Goal: Task Accomplishment & Management: Use online tool/utility

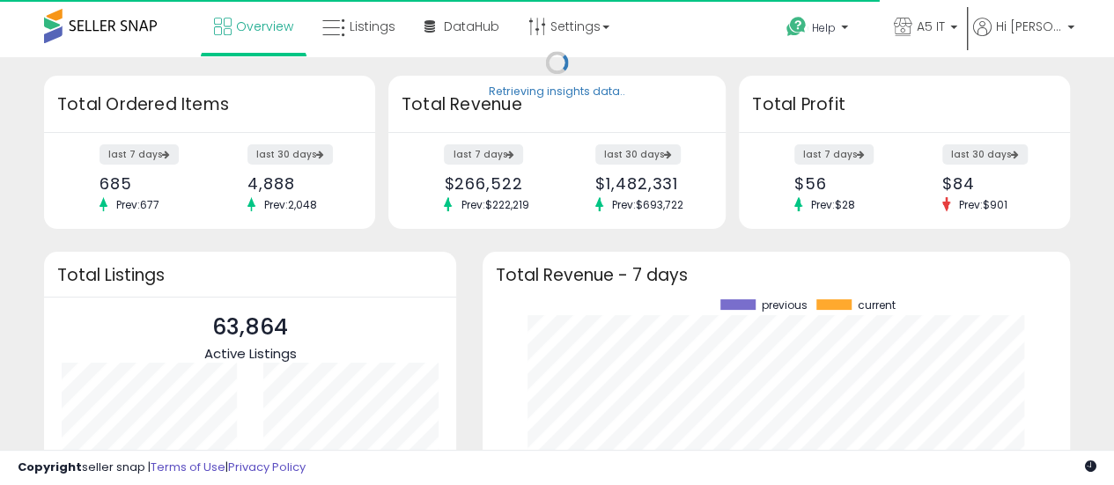
scroll to position [245, 552]
click at [336, 38] on icon at bounding box center [333, 28] width 23 height 23
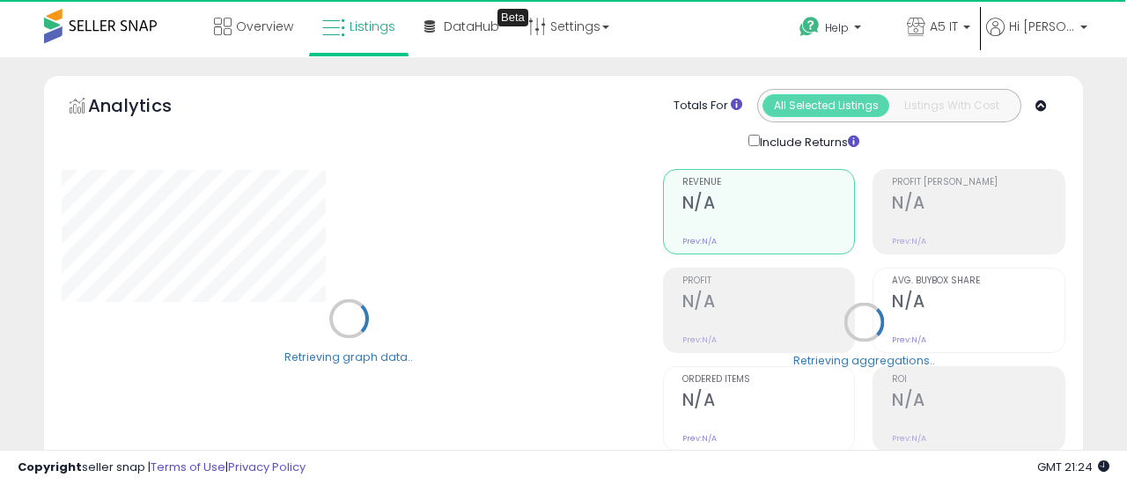
type input "*******"
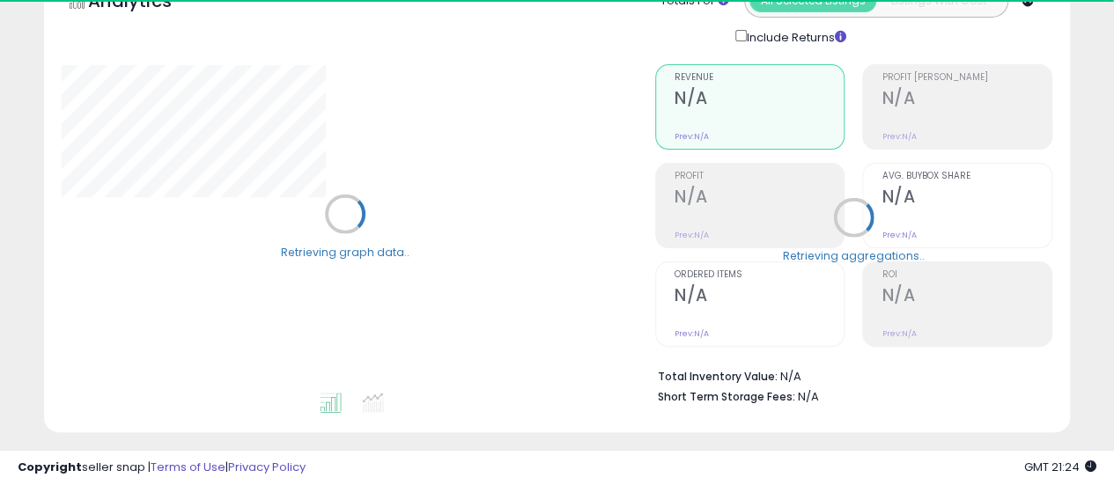
scroll to position [352, 0]
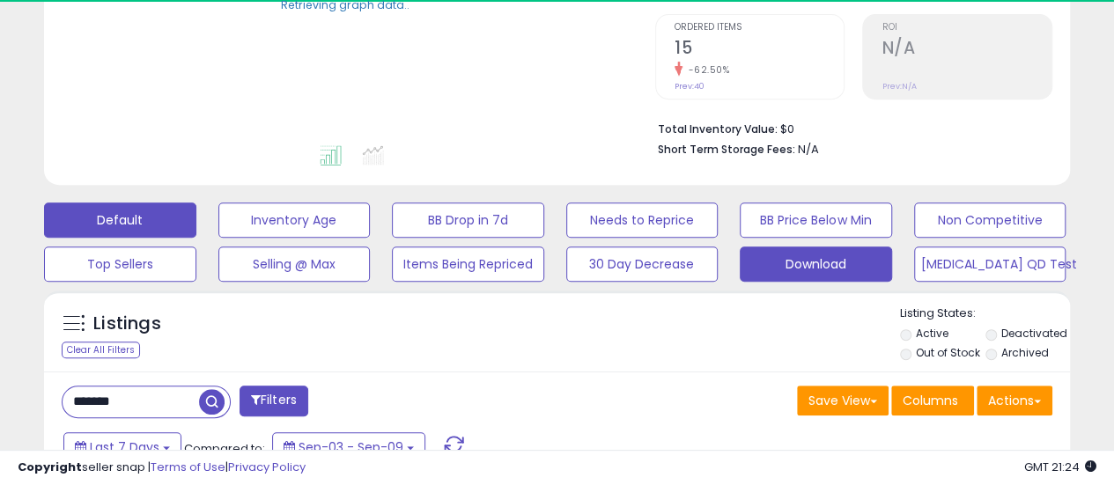
click at [792, 260] on button "Download" at bounding box center [816, 264] width 152 height 35
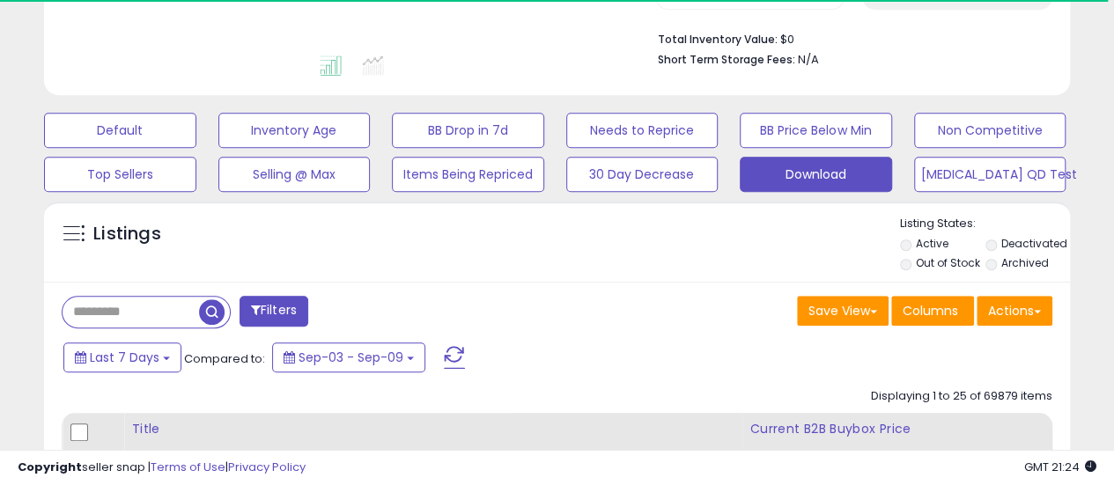
scroll to position [528, 0]
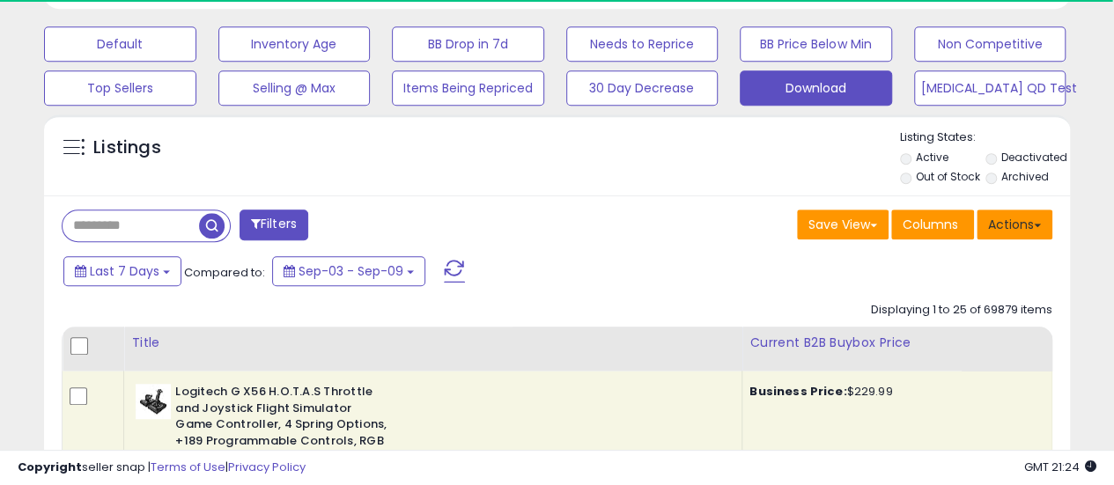
click at [1037, 224] on span at bounding box center [1037, 226] width 7 height 4
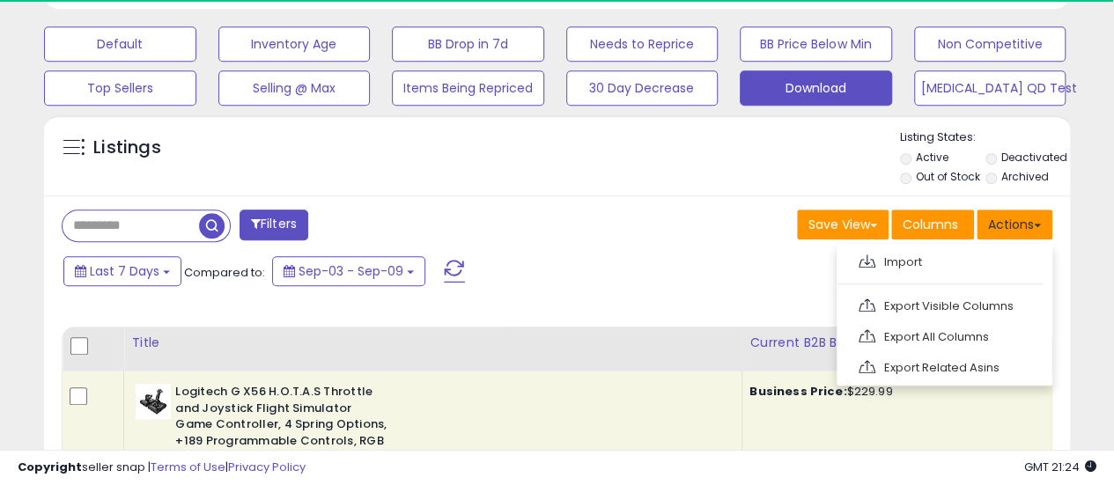
scroll to position [361, 593]
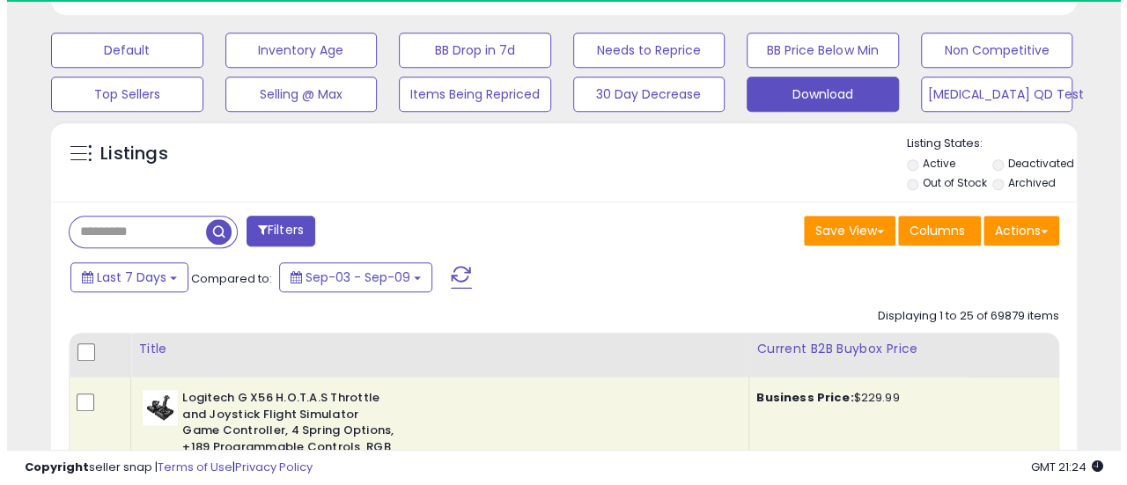
scroll to position [528, 0]
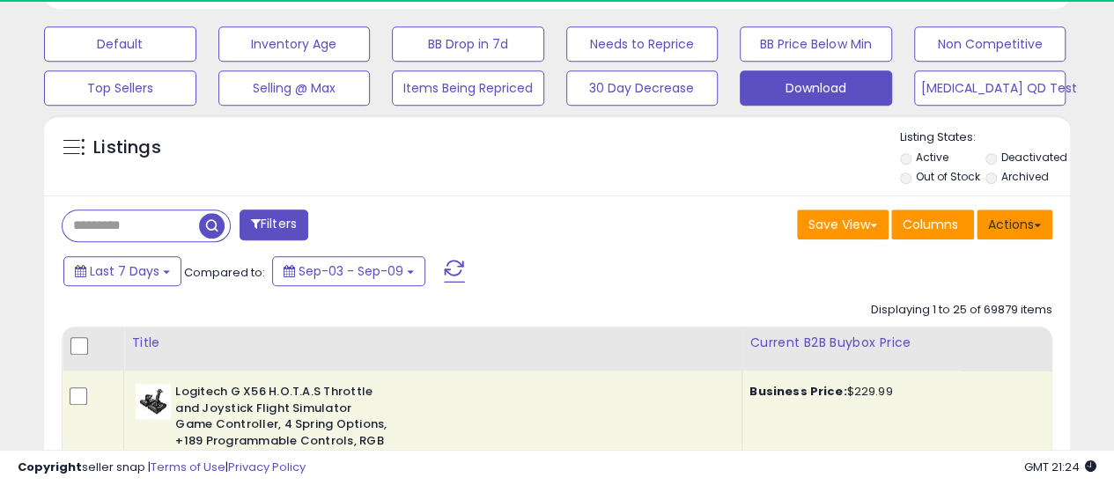
click at [1034, 217] on button "Actions" at bounding box center [1014, 225] width 76 height 30
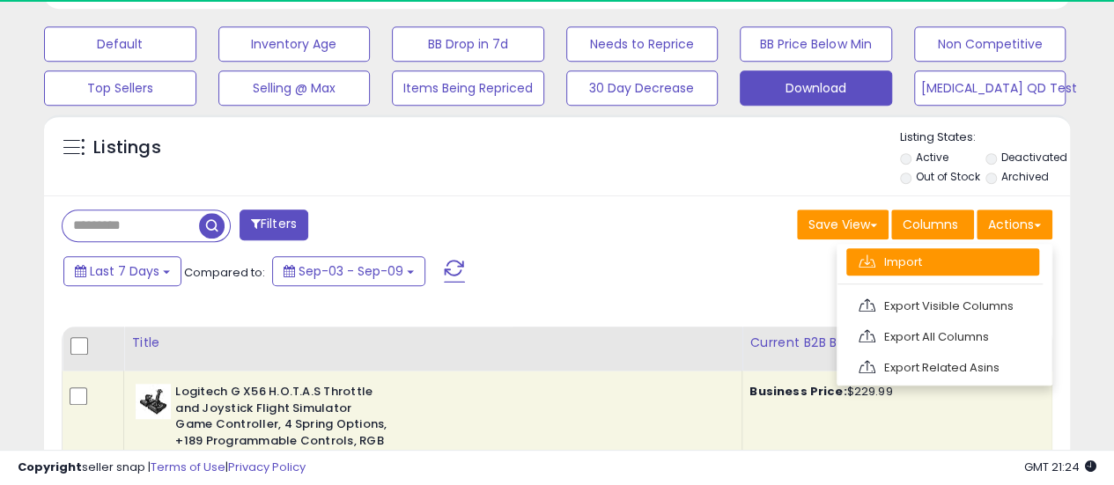
click at [986, 251] on link "Import" at bounding box center [942, 261] width 193 height 27
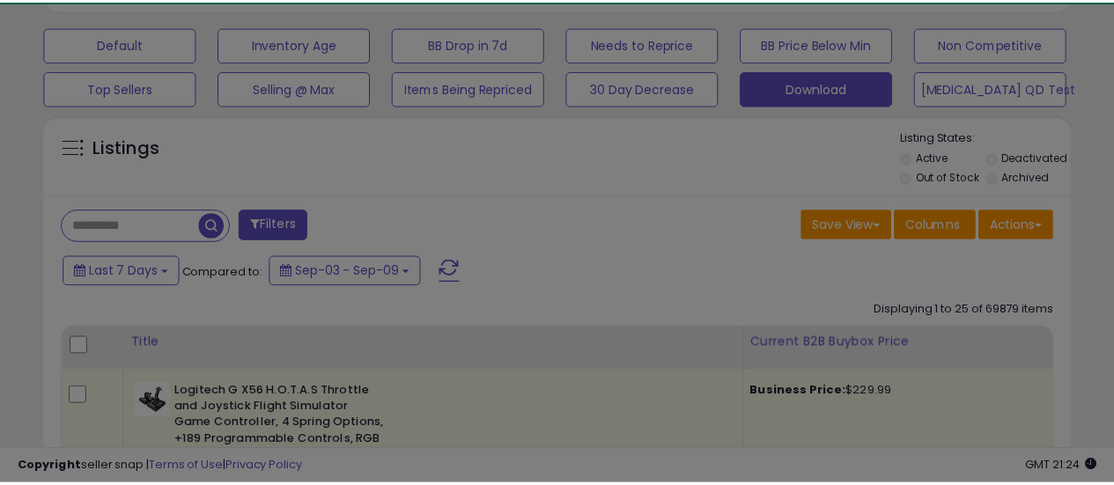
scroll to position [361, 601]
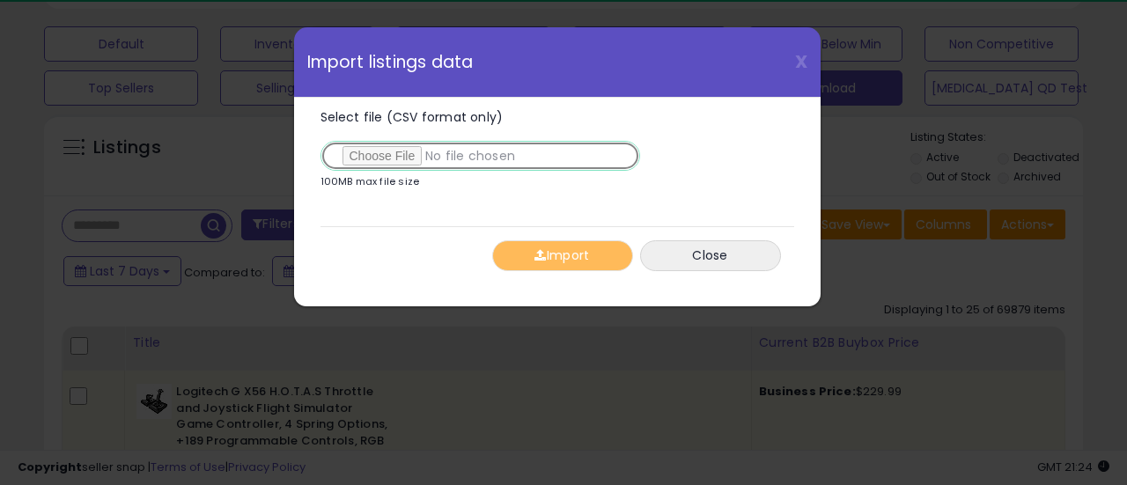
click at [347, 153] on input "Select file (CSV format only)" at bounding box center [481, 156] width 320 height 30
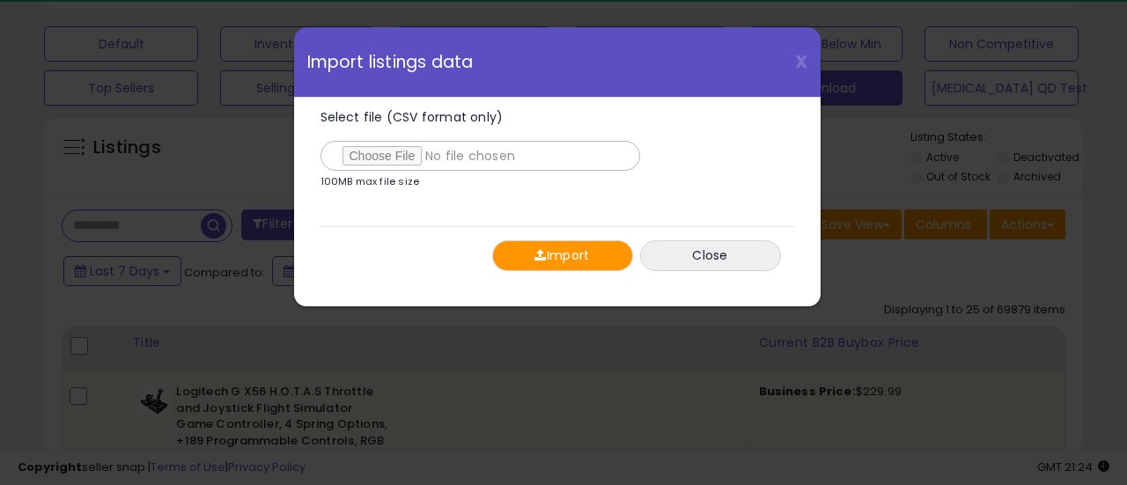
click at [528, 242] on button "Import" at bounding box center [562, 255] width 141 height 31
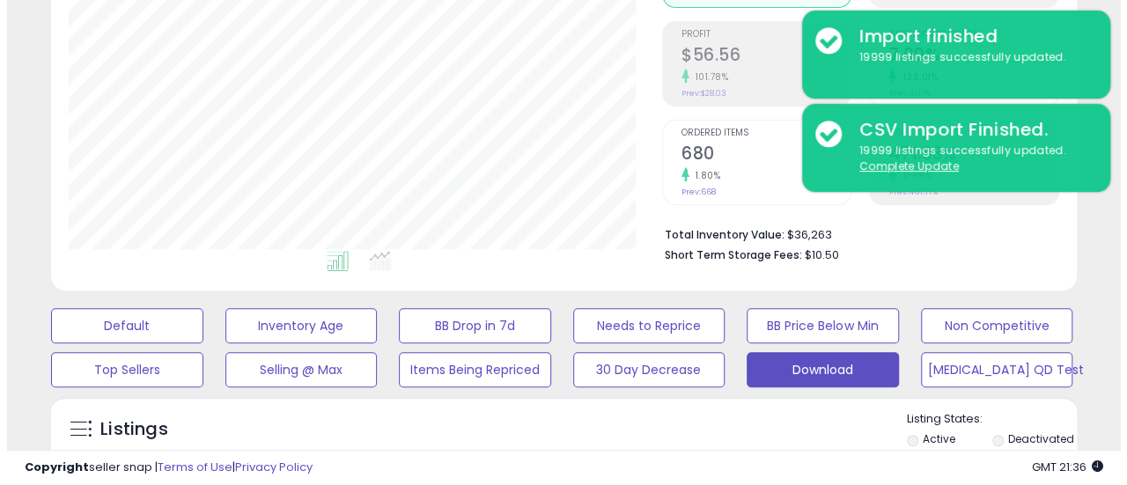
scroll to position [352, 0]
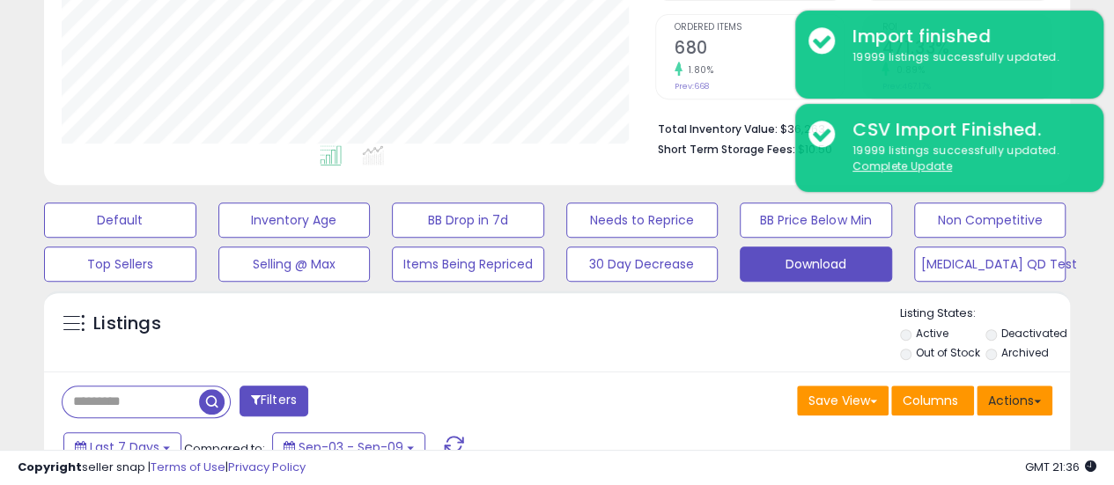
click at [1020, 402] on button "Actions" at bounding box center [1014, 401] width 76 height 30
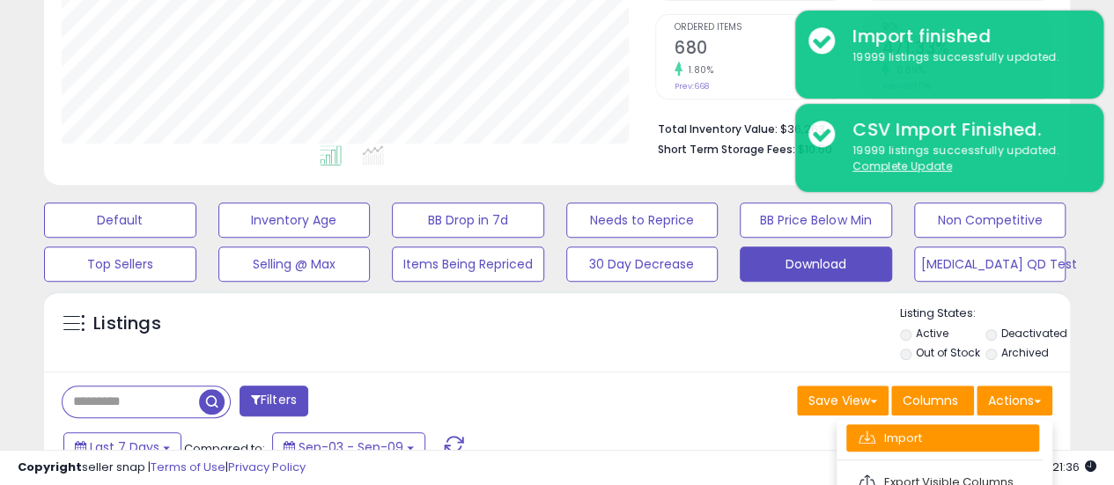
click at [958, 426] on link "Import" at bounding box center [942, 437] width 193 height 27
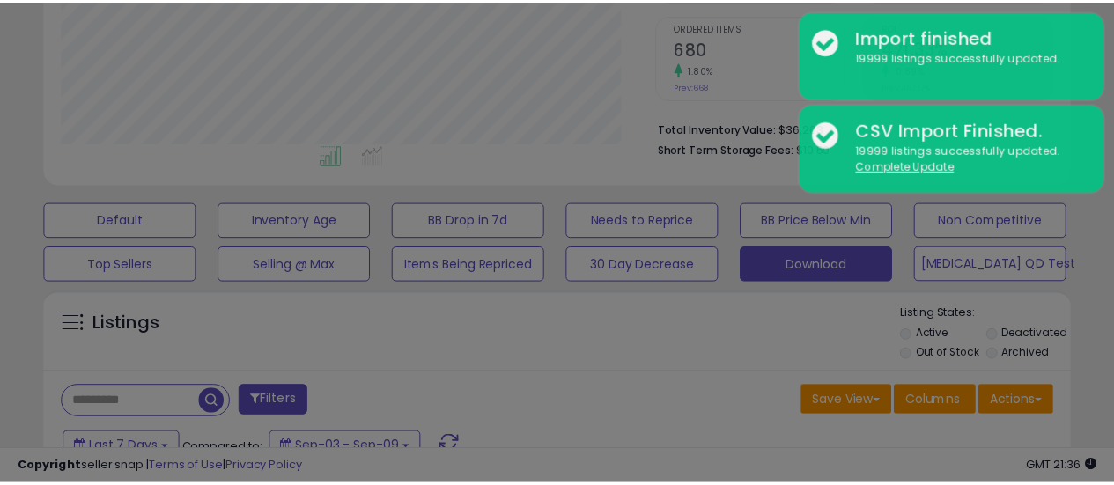
scroll to position [361, 601]
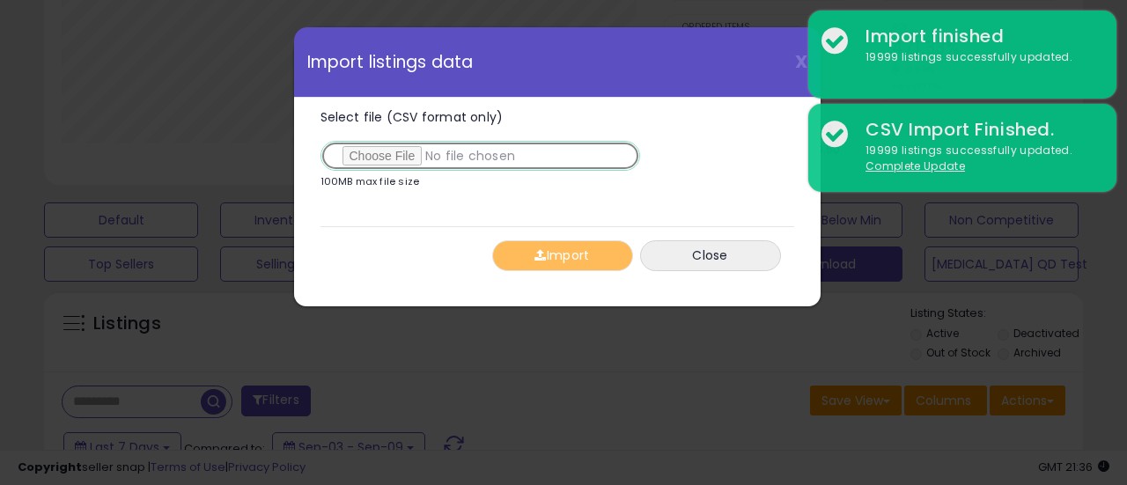
click at [411, 161] on input "Select file (CSV format only)" at bounding box center [481, 156] width 320 height 30
type input "**********"
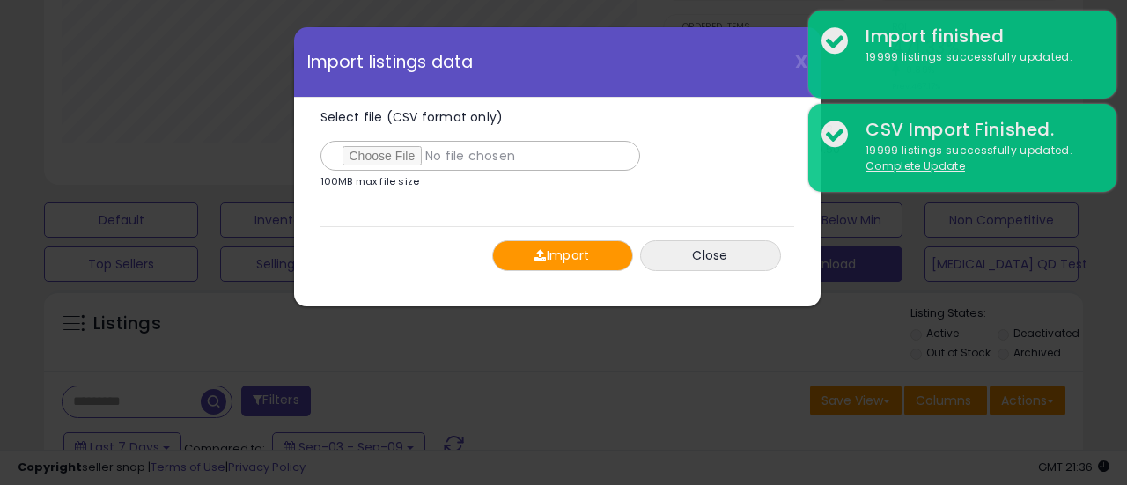
click at [569, 248] on button "Import" at bounding box center [562, 255] width 141 height 31
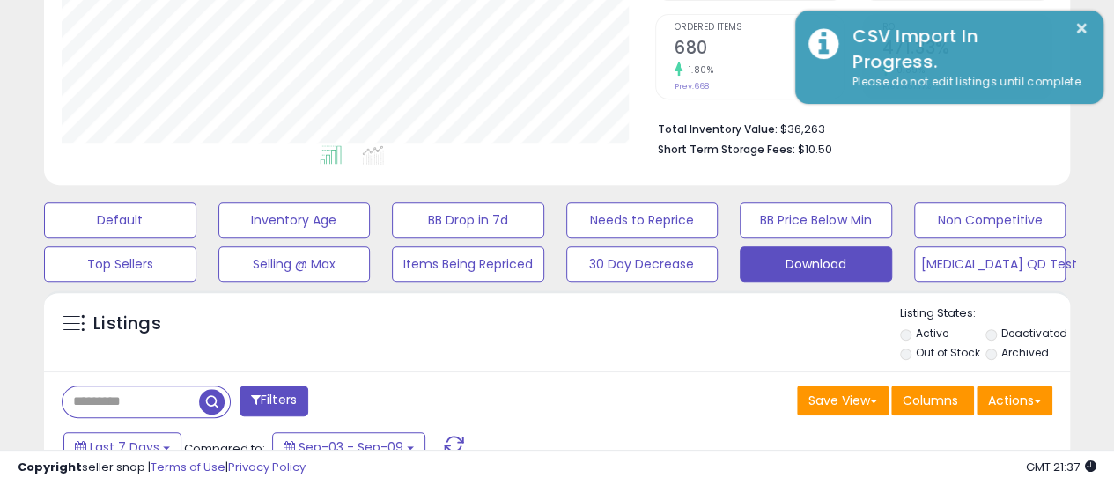
scroll to position [880154, 879922]
